Goal: Find specific page/section: Find specific page/section

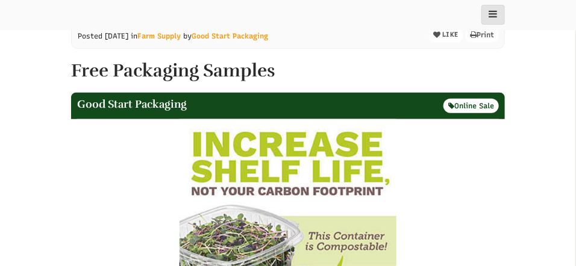
select select "Language Translate Widget"
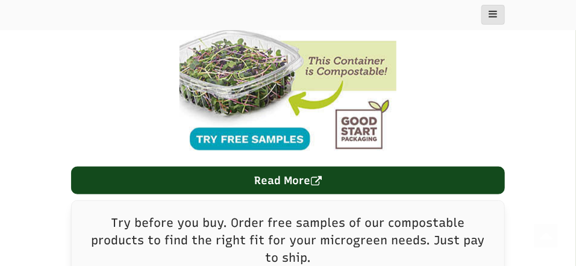
scroll to position [362, 0]
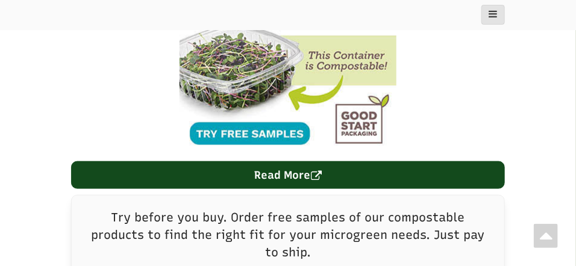
click at [276, 131] on img at bounding box center [288, 47] width 217 height 217
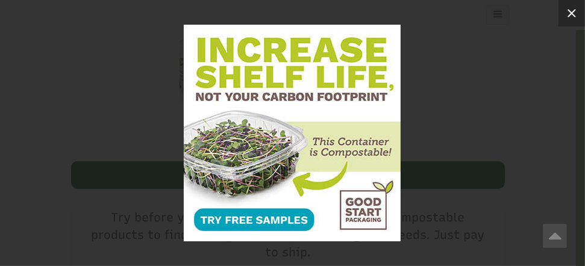
click at [566, 13] on icon at bounding box center [572, 13] width 14 height 14
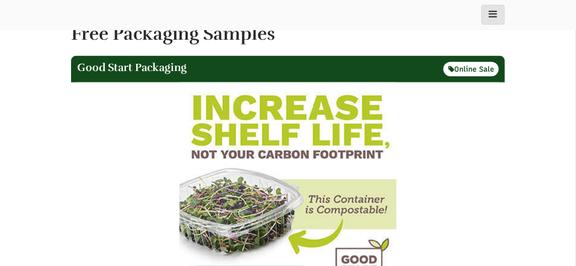
scroll to position [301, 0]
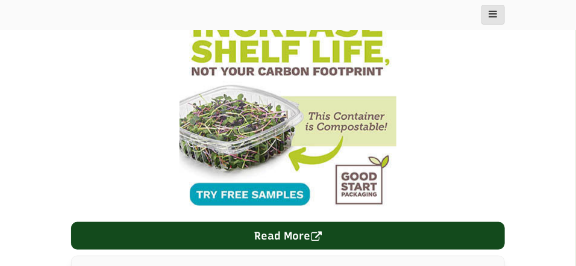
click at [234, 187] on img at bounding box center [288, 107] width 217 height 217
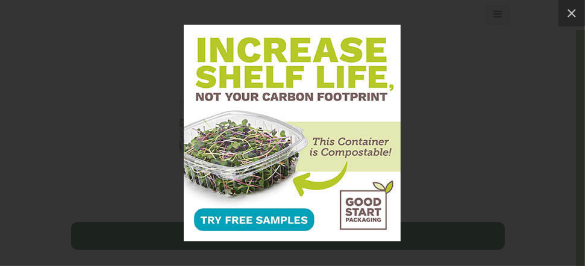
click at [559, 128] on div at bounding box center [292, 133] width 585 height 266
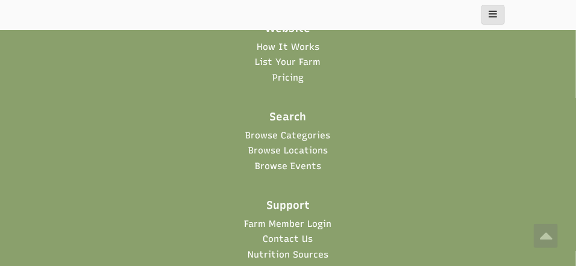
scroll to position [2050, 0]
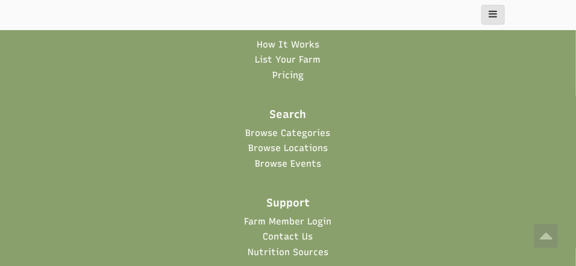
click at [307, 134] on li "Browse Categories" at bounding box center [288, 133] width 434 height 15
click at [303, 127] on link "Browse Categories" at bounding box center [288, 133] width 85 height 13
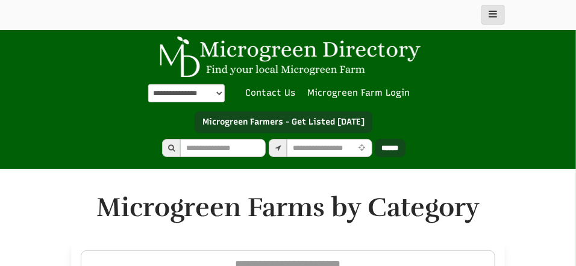
select select "Language Translate Widget"
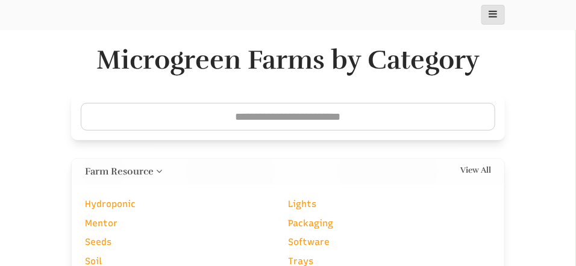
scroll to position [181, 0]
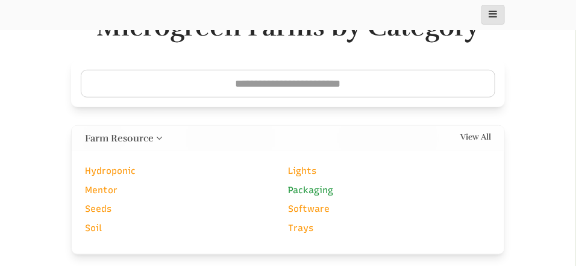
click at [311, 185] on link "Packaging" at bounding box center [310, 190] width 45 height 11
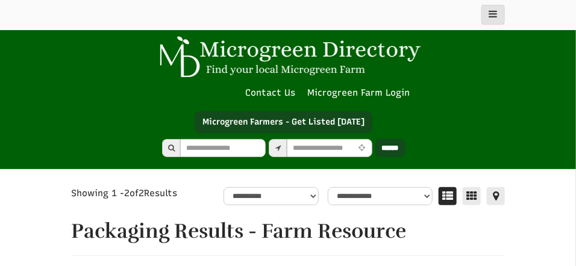
select select "Language Translate Widget"
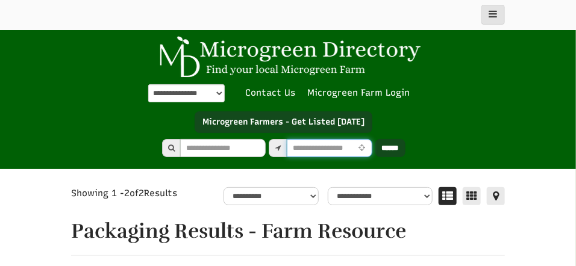
click at [334, 150] on input "text" at bounding box center [330, 148] width 86 height 18
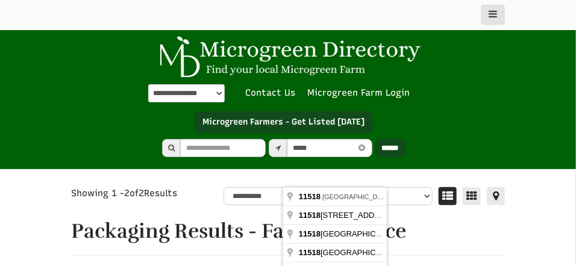
type input "**********"
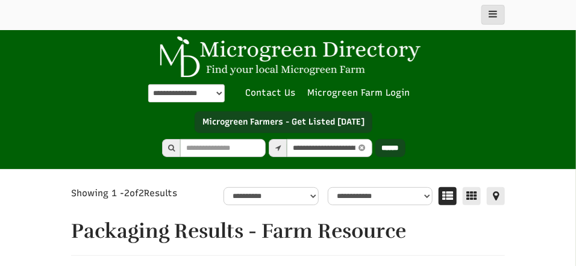
click at [402, 146] on input "******" at bounding box center [391, 148] width 30 height 18
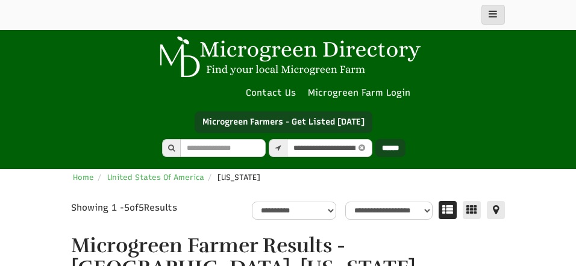
select select "********"
select select "Language Translate Widget"
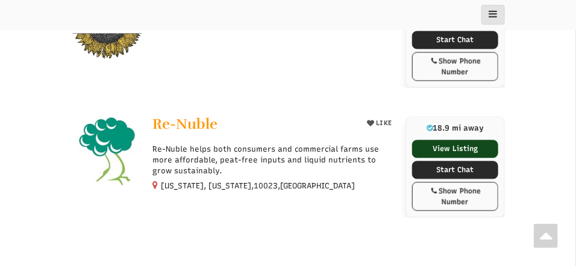
scroll to position [542, 0]
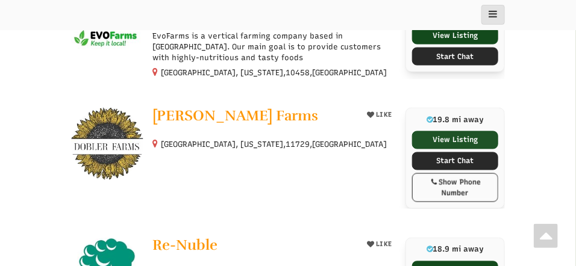
click at [452, 131] on link "View Listing" at bounding box center [455, 140] width 86 height 18
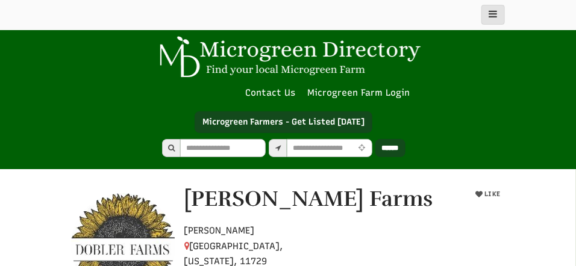
scroll to position [181, 0]
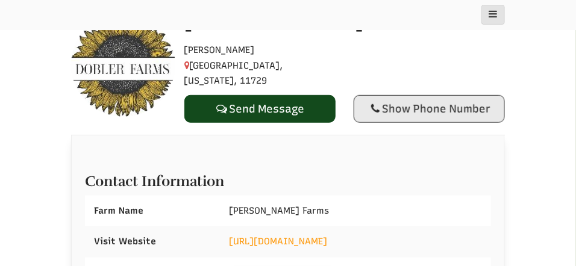
select select "Language Translate Widget"
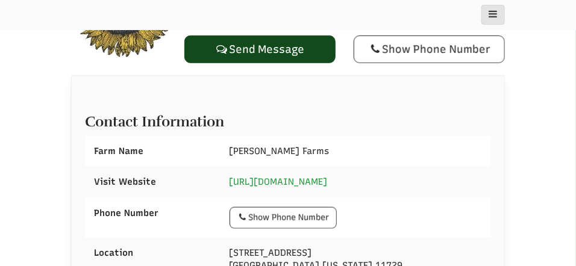
click at [328, 177] on link "[URL][DOMAIN_NAME]" at bounding box center [279, 182] width 98 height 11
